Goal: Task Accomplishment & Management: Use online tool/utility

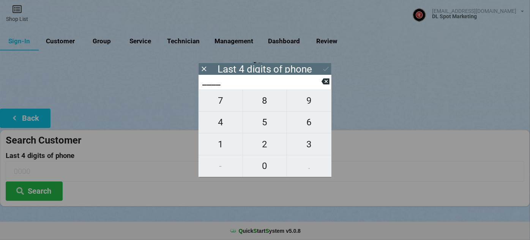
type input "7___"
type input "78__"
type input "787_"
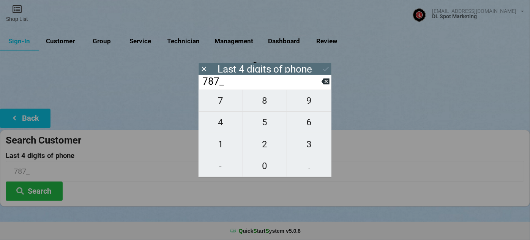
type input "7872"
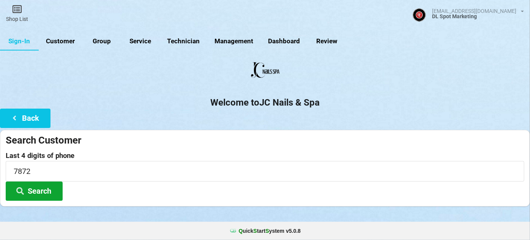
click at [39, 190] on button "Search" at bounding box center [34, 191] width 57 height 19
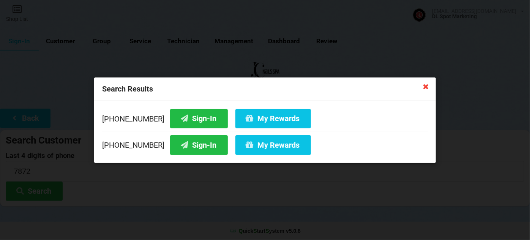
click at [427, 86] on icon at bounding box center [426, 86] width 12 height 12
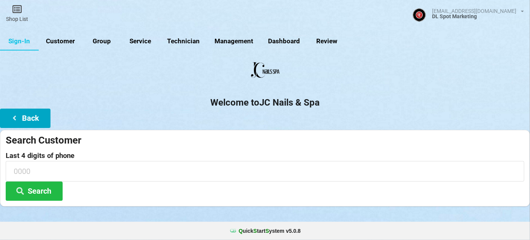
click at [36, 114] on button "Back" at bounding box center [25, 118] width 51 height 19
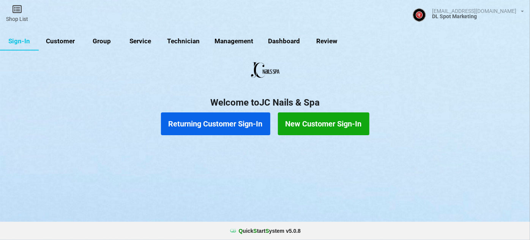
click at [310, 121] on button "New Customer Sign-In" at bounding box center [324, 123] width 92 height 23
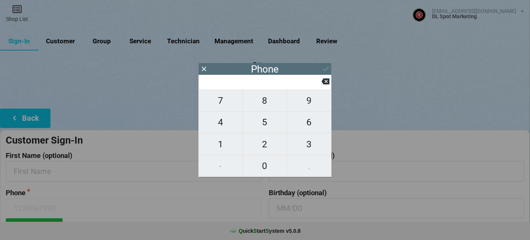
type input "7"
type input "70"
type input "707"
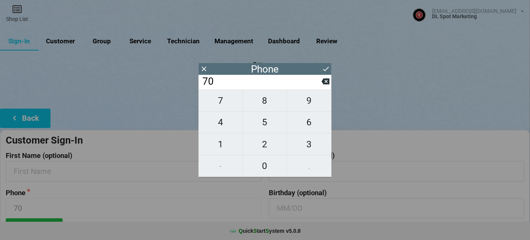
type input "707"
type input "7075"
type input "70750"
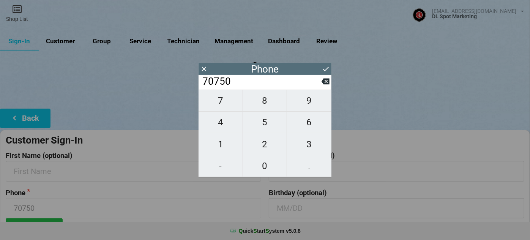
type input "707502"
type input "7075027"
type input "70750278"
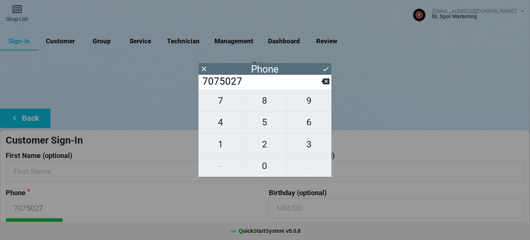
type input "70750278"
type input "707502787"
type input "7075027872"
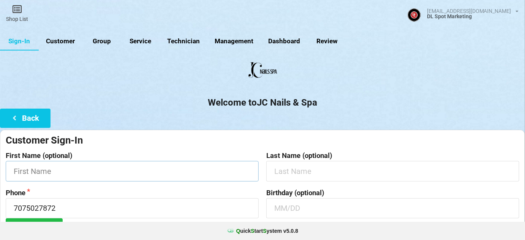
click at [104, 177] on input "text" at bounding box center [132, 171] width 253 height 20
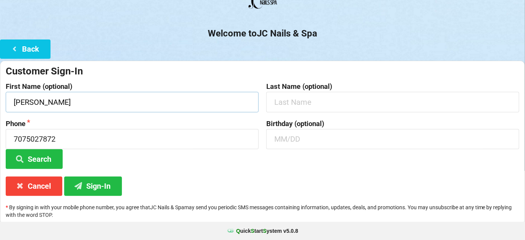
scroll to position [73, 0]
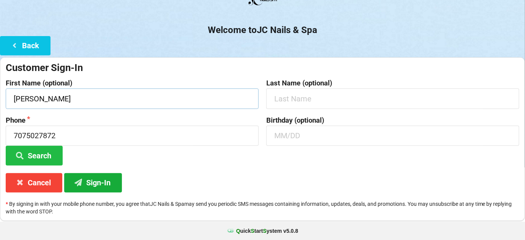
type input "[PERSON_NAME]"
click at [105, 184] on button "Sign-In" at bounding box center [93, 182] width 58 height 19
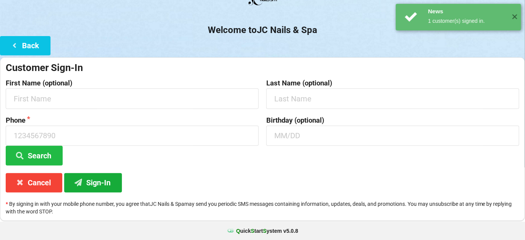
scroll to position [0, 0]
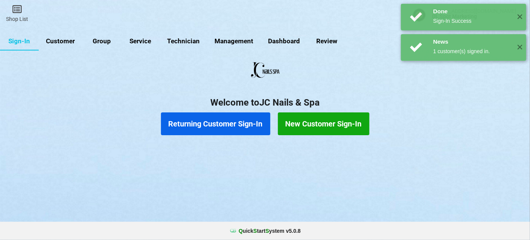
click at [219, 126] on button "Returning Customer Sign-In" at bounding box center [215, 123] width 109 height 23
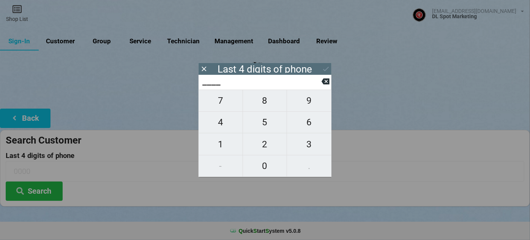
type input "4___"
type input "44__"
type input "447_"
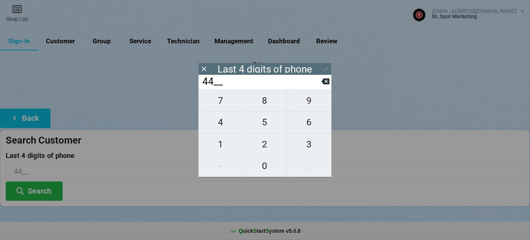
type input "447_"
type input "4472"
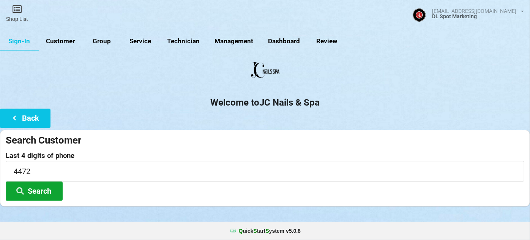
click at [47, 188] on button "Search" at bounding box center [34, 191] width 57 height 19
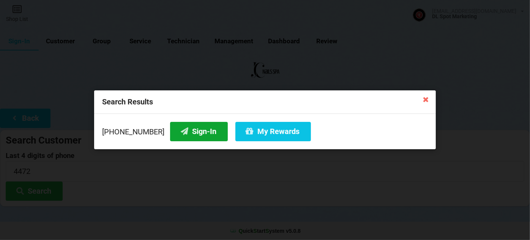
click at [183, 135] on button "Sign-In" at bounding box center [199, 131] width 58 height 19
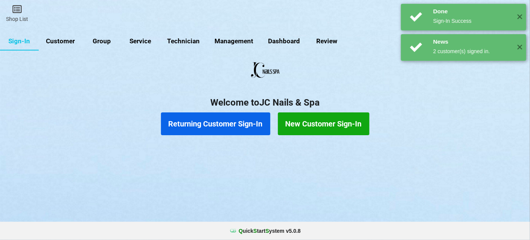
click at [201, 126] on button "Returning Customer Sign-In" at bounding box center [215, 123] width 109 height 23
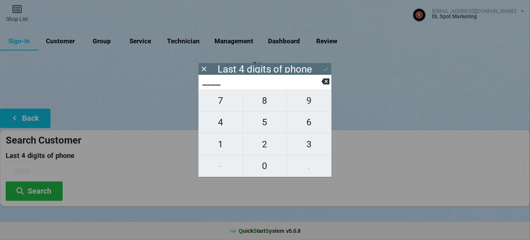
type input "8___"
type input "82__"
type input "828_"
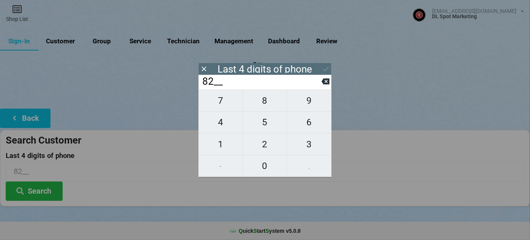
type input "828_"
type input "8284"
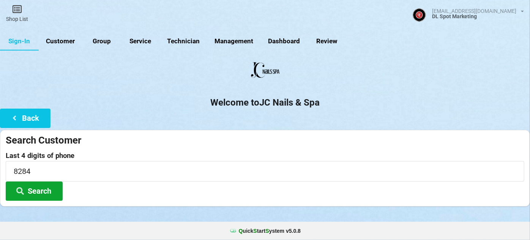
click at [41, 191] on button "Search" at bounding box center [34, 191] width 57 height 19
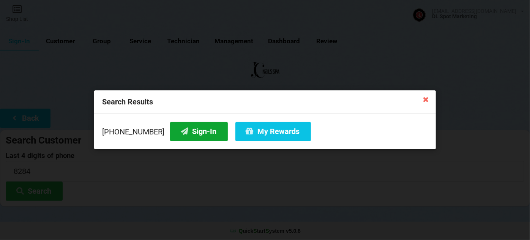
click at [188, 123] on button "Sign-In" at bounding box center [199, 131] width 58 height 19
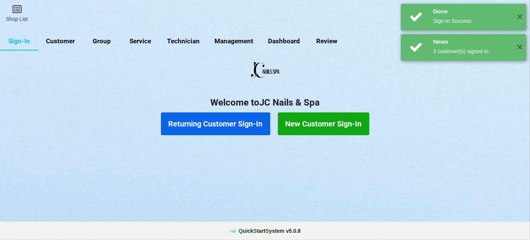
click at [217, 123] on button "Returning Customer Sign-In" at bounding box center [215, 123] width 109 height 23
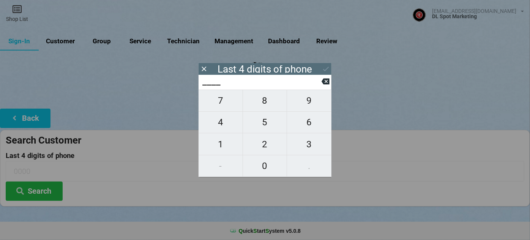
type input "8___"
type input "88__"
type input "886_"
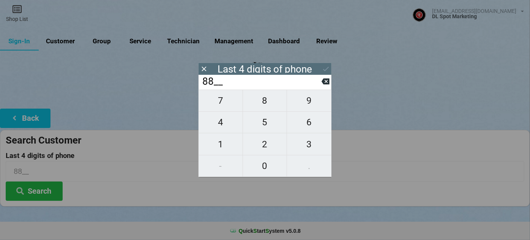
type input "886_"
type input "8864"
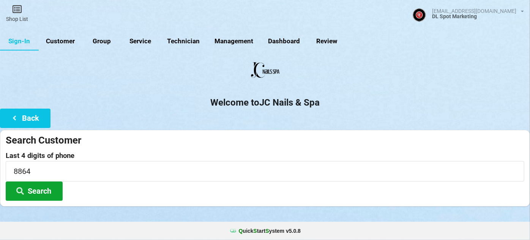
click at [30, 189] on button "Search" at bounding box center [34, 191] width 57 height 19
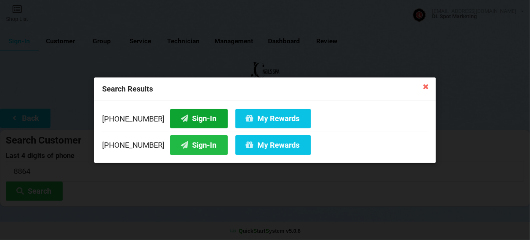
click at [183, 116] on button "Sign-In" at bounding box center [199, 118] width 58 height 19
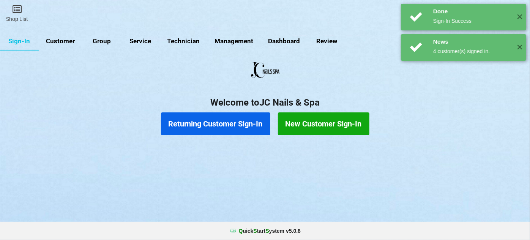
click at [234, 124] on button "Returning Customer Sign-In" at bounding box center [215, 123] width 109 height 23
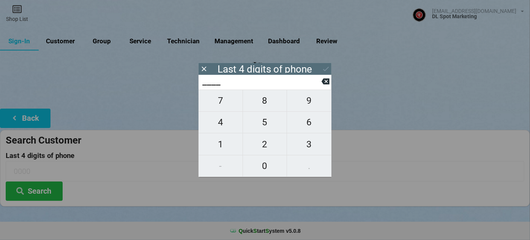
type input "5___"
type input "54__"
type input "540_"
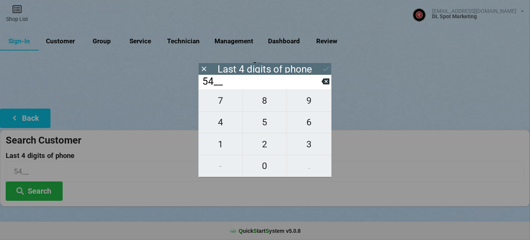
type input "540_"
type input "5400"
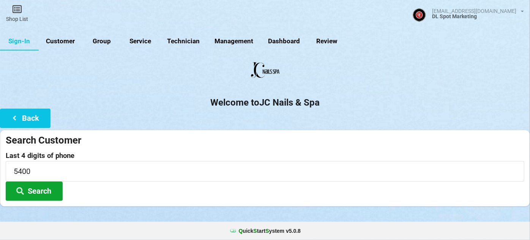
click at [32, 192] on button "Search" at bounding box center [34, 191] width 57 height 19
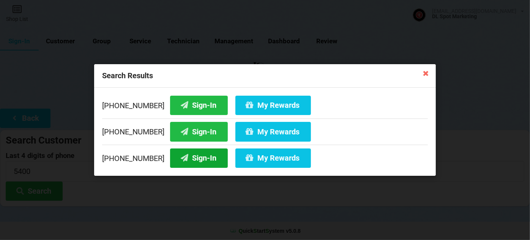
click at [193, 156] on button "Sign-In" at bounding box center [199, 158] width 58 height 19
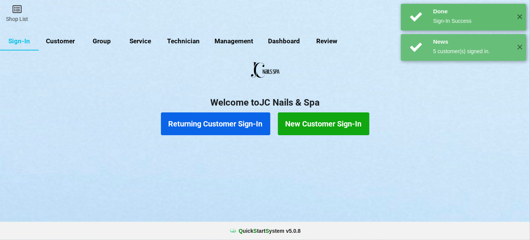
click at [224, 124] on button "Returning Customer Sign-In" at bounding box center [215, 123] width 109 height 23
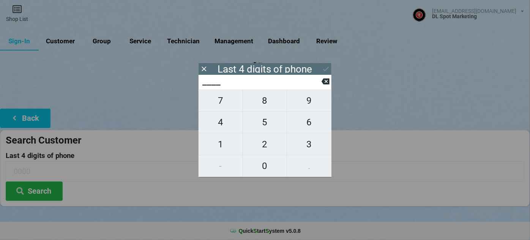
type input "4___"
type input "43__"
type input "435_"
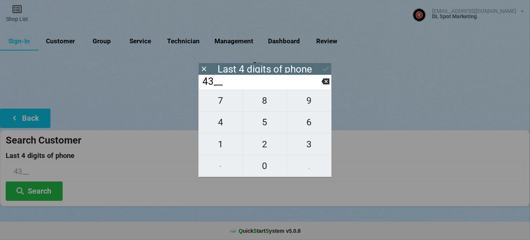
type input "435_"
type input "4356"
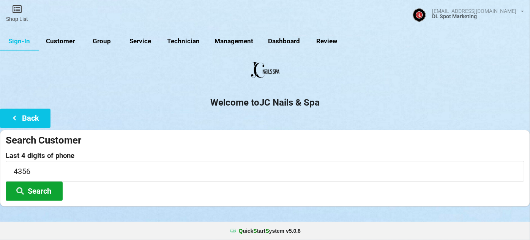
click at [23, 189] on icon at bounding box center [20, 190] width 9 height 6
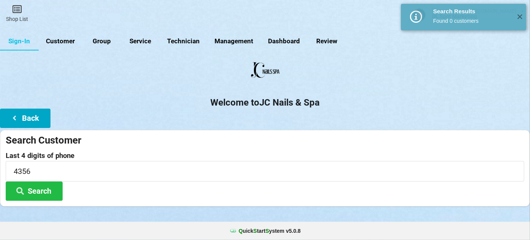
click at [40, 120] on button "Back" at bounding box center [25, 118] width 51 height 19
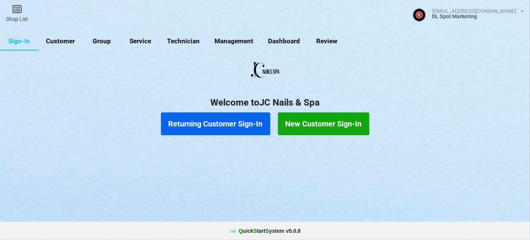
click at [306, 122] on button "New Customer Sign-In" at bounding box center [324, 123] width 92 height 23
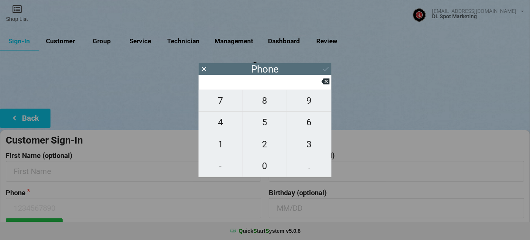
type input "9"
type input "91"
type input "916"
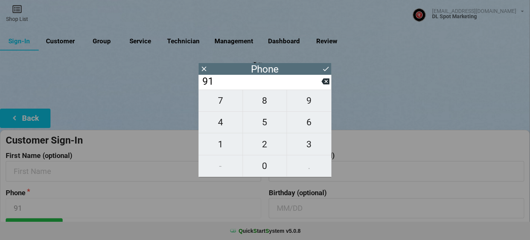
type input "916"
type input "9167"
type input "91674"
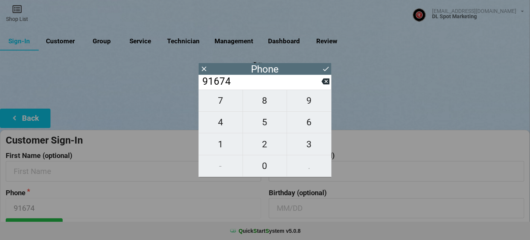
type input "916747"
type input "9167474"
type input "91674743"
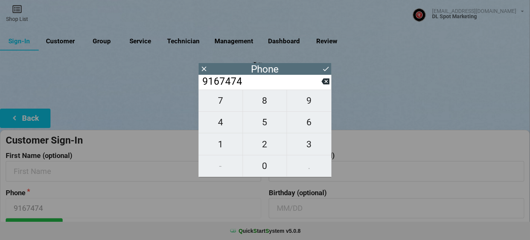
type input "91674743"
type input "916747435"
type input "9167474356"
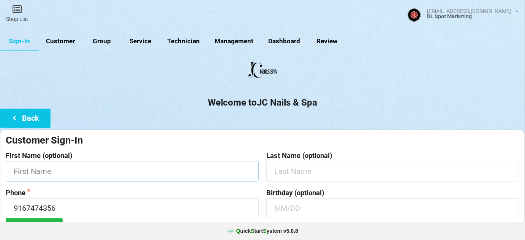
click at [79, 175] on input "text" at bounding box center [132, 171] width 253 height 20
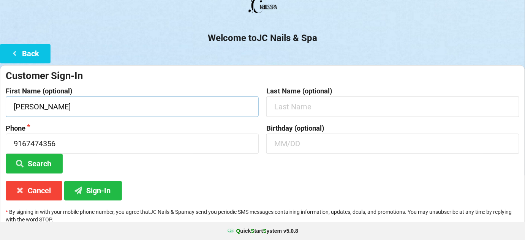
scroll to position [73, 0]
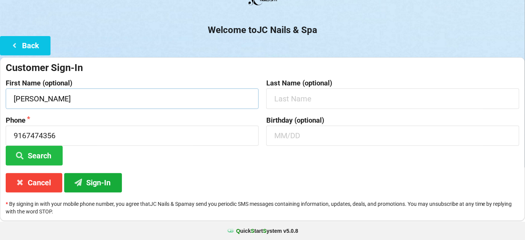
type input "[PERSON_NAME]"
click at [104, 183] on button "Sign-In" at bounding box center [93, 182] width 58 height 19
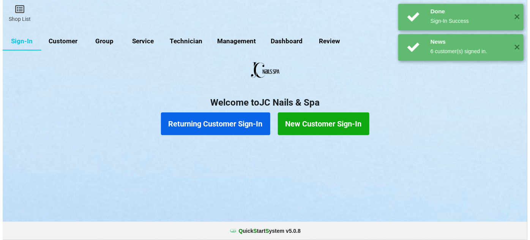
scroll to position [0, 0]
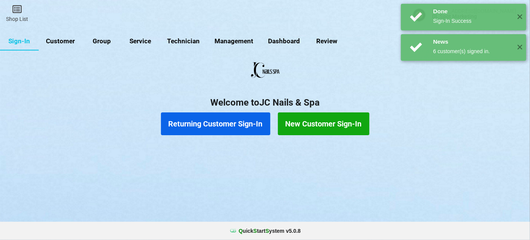
click at [223, 126] on button "Returning Customer Sign-In" at bounding box center [215, 123] width 109 height 23
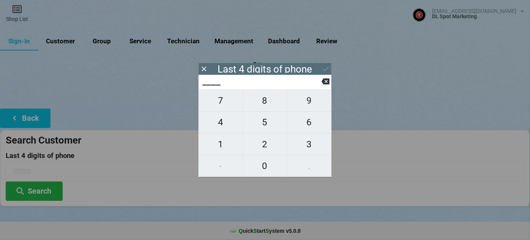
type input "5___"
type input "55__"
type input "550_"
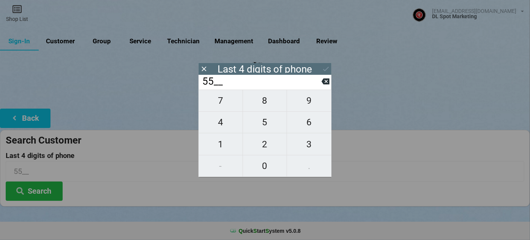
type input "550_"
type input "5500"
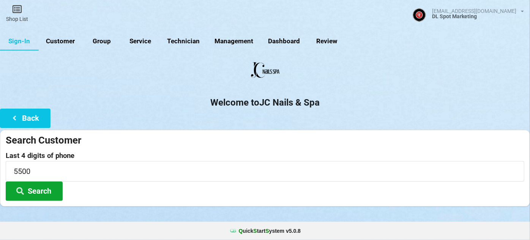
click at [40, 189] on button "Search" at bounding box center [34, 191] width 57 height 19
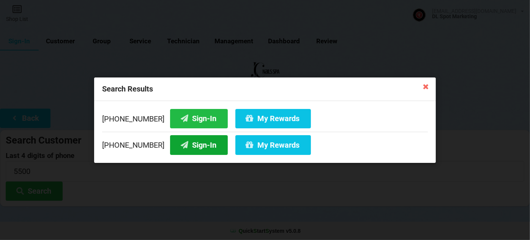
click at [190, 142] on button "Sign-In" at bounding box center [199, 144] width 58 height 19
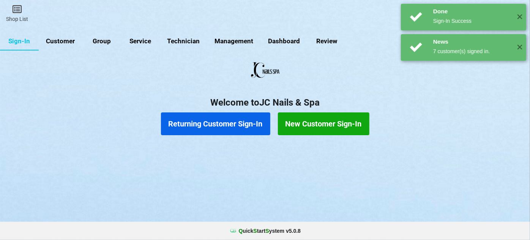
click at [208, 123] on button "Returning Customer Sign-In" at bounding box center [215, 123] width 109 height 23
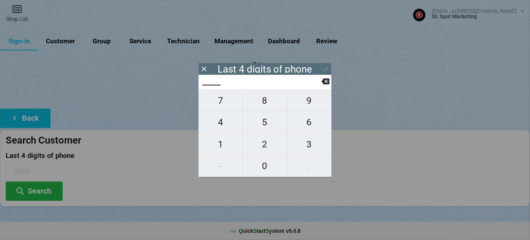
type input "7___"
type input "79__"
type input "799_"
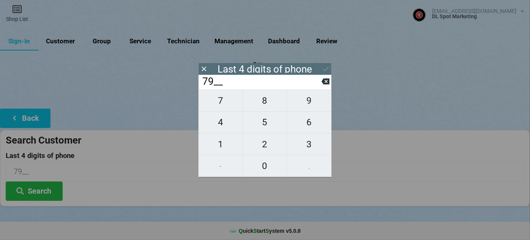
type input "799_"
type input "7994"
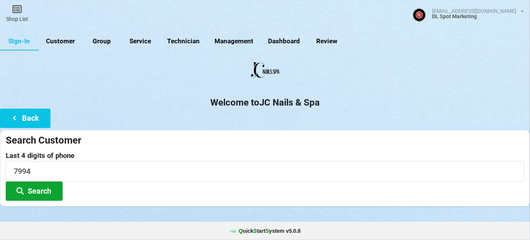
click at [40, 185] on button "Search" at bounding box center [34, 191] width 57 height 19
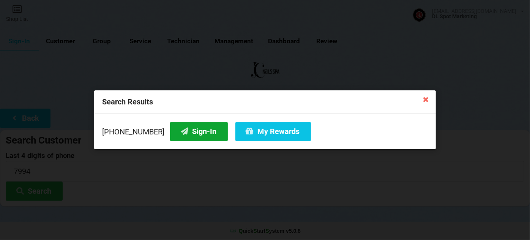
click at [195, 133] on button "Sign-In" at bounding box center [199, 131] width 58 height 19
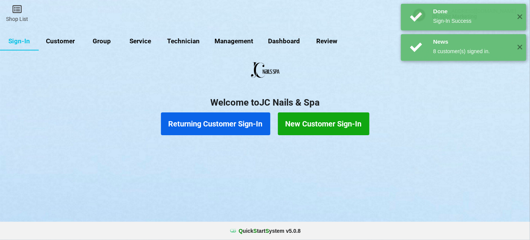
click at [69, 43] on link "Customer" at bounding box center [61, 41] width 44 height 18
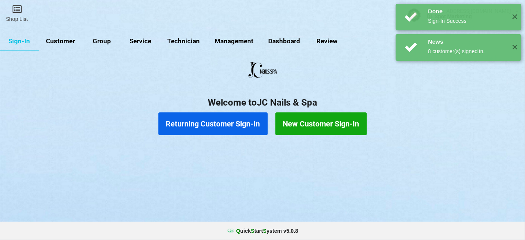
select select "25"
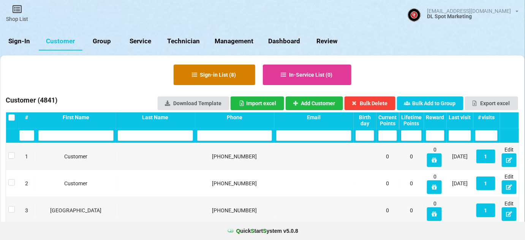
click at [215, 73] on button "Sign-in List ( 8 )" at bounding box center [215, 75] width 82 height 21
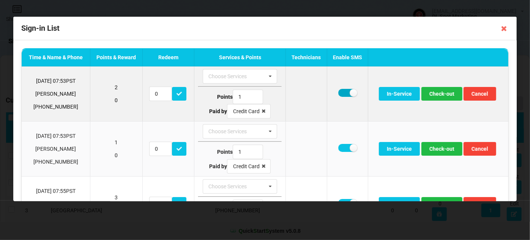
click at [344, 95] on label at bounding box center [348, 93] width 19 height 8
checkbox input "false"
click at [441, 95] on button "Check-out" at bounding box center [442, 94] width 41 height 14
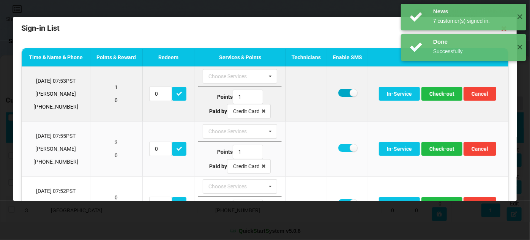
click at [343, 93] on label at bounding box center [348, 93] width 19 height 8
checkbox input "false"
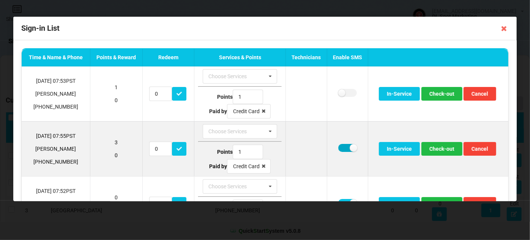
drag, startPoint x: 340, startPoint y: 145, endPoint x: 345, endPoint y: 144, distance: 5.2
click at [340, 145] on label at bounding box center [348, 148] width 19 height 8
checkbox input "false"
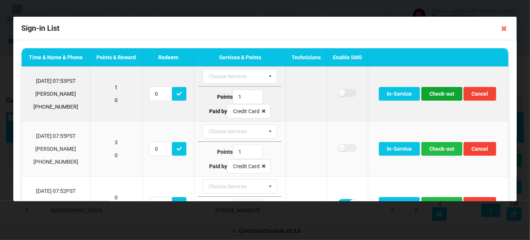
click at [435, 93] on button "Check-out" at bounding box center [442, 94] width 41 height 14
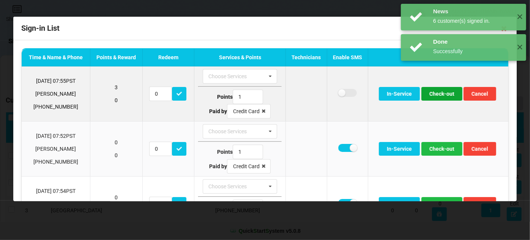
click at [435, 93] on button "Check-out" at bounding box center [442, 94] width 41 height 14
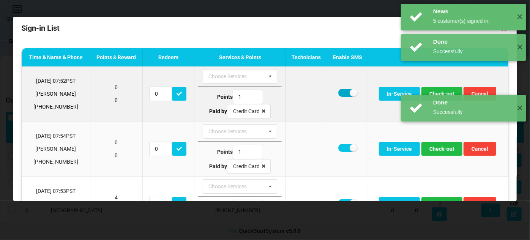
click at [341, 93] on label at bounding box center [348, 93] width 19 height 8
checkbox input "false"
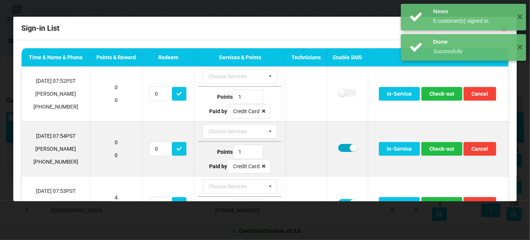
click at [340, 145] on label at bounding box center [348, 148] width 19 height 8
checkbox input "false"
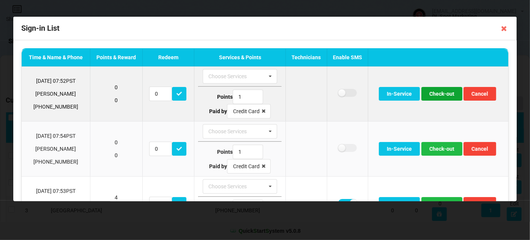
click at [441, 95] on button "Check-out" at bounding box center [442, 94] width 41 height 14
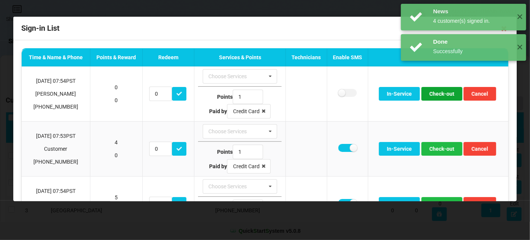
click at [441, 95] on button "Check-out" at bounding box center [442, 94] width 41 height 14
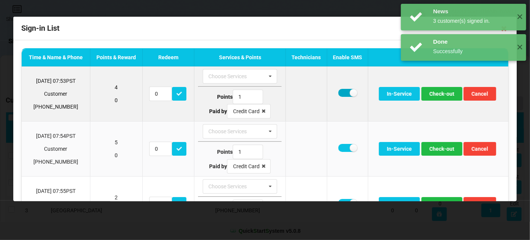
click at [342, 92] on label at bounding box center [348, 93] width 19 height 8
checkbox input "false"
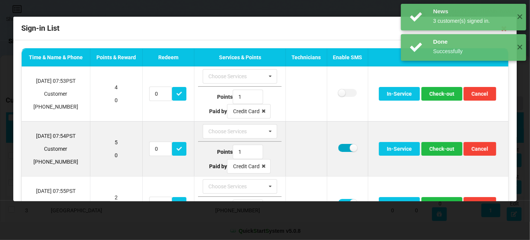
click at [339, 148] on label at bounding box center [348, 148] width 19 height 8
checkbox input "false"
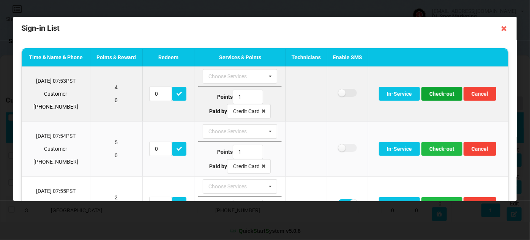
click at [438, 94] on button "Check-out" at bounding box center [442, 94] width 41 height 14
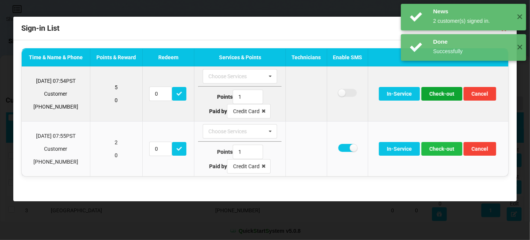
click at [438, 94] on button "Check-out" at bounding box center [442, 94] width 41 height 14
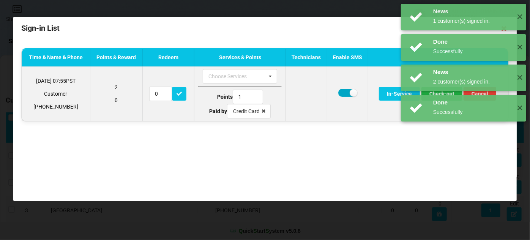
click at [345, 92] on label at bounding box center [348, 93] width 19 height 8
checkbox input "false"
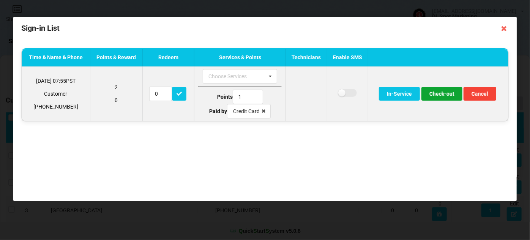
click at [440, 97] on button "Check-out" at bounding box center [442, 94] width 41 height 14
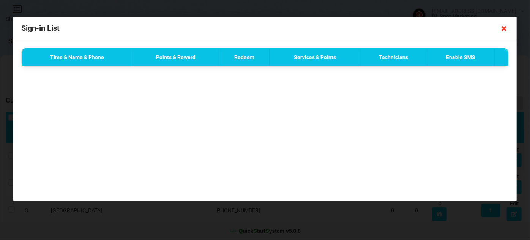
click at [504, 28] on icon at bounding box center [504, 28] width 12 height 12
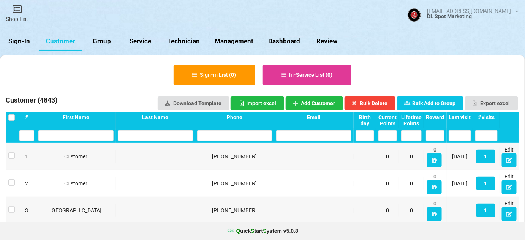
click at [19, 40] on link "Sign-In" at bounding box center [19, 41] width 39 height 18
